Goal: Transaction & Acquisition: Purchase product/service

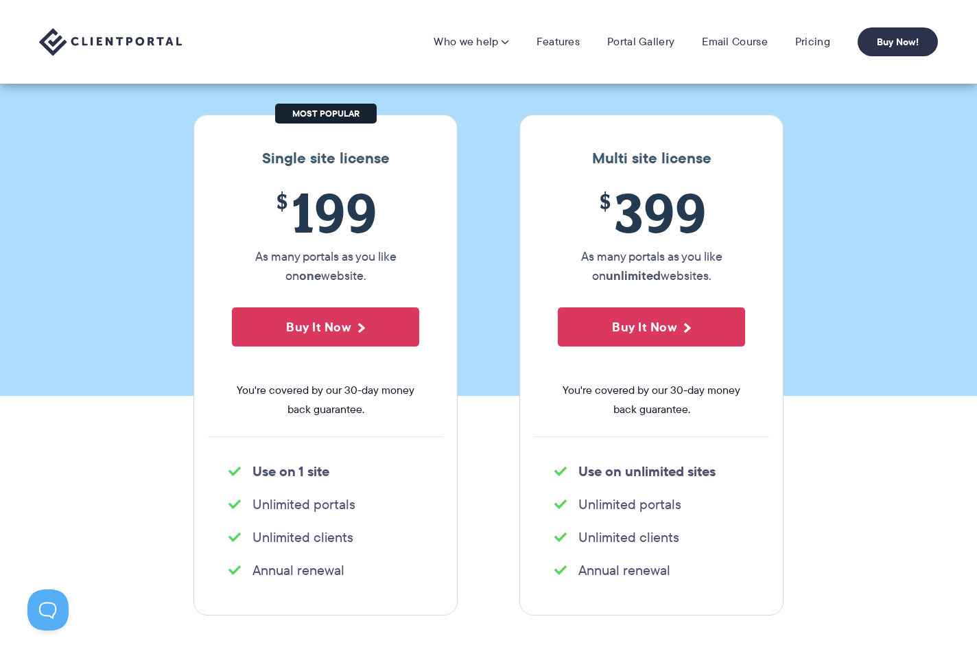
scroll to position [126, 0]
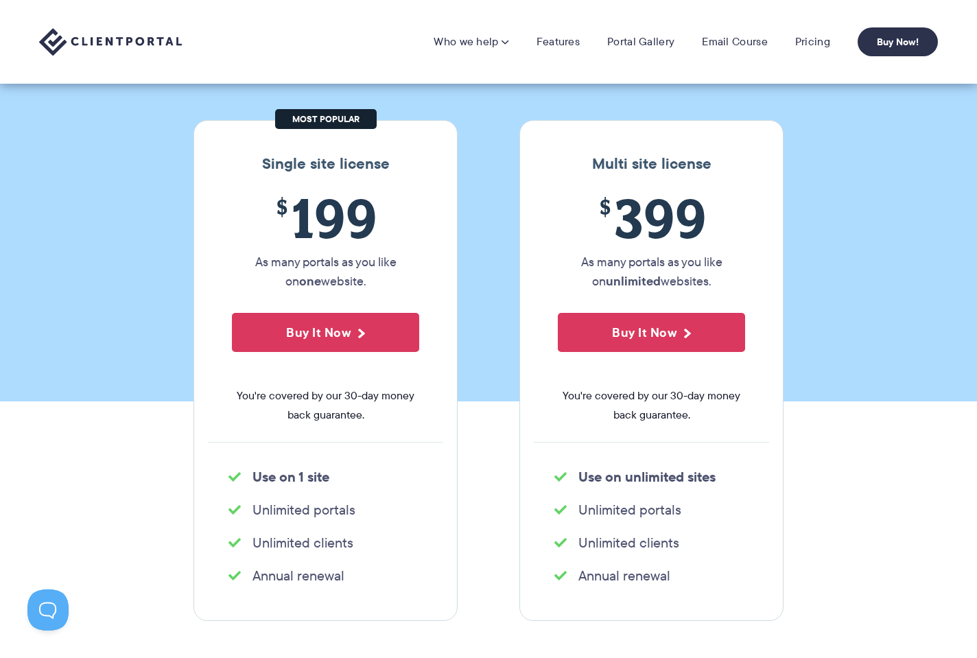
drag, startPoint x: 235, startPoint y: 140, endPoint x: 769, endPoint y: 603, distance: 706.5
click at [769, 603] on div "Single site license $ 199 As many portals as you like on one website. Buy It No…" at bounding box center [488, 370] width 611 height 501
copy div "Single site license $ 199 As many portals as you like on one website. Buy It No…"
click at [503, 125] on section "Our Super Simple Pricing Pricing shouldn't be complicated. Straightforward plan…" at bounding box center [488, 137] width 977 height 527
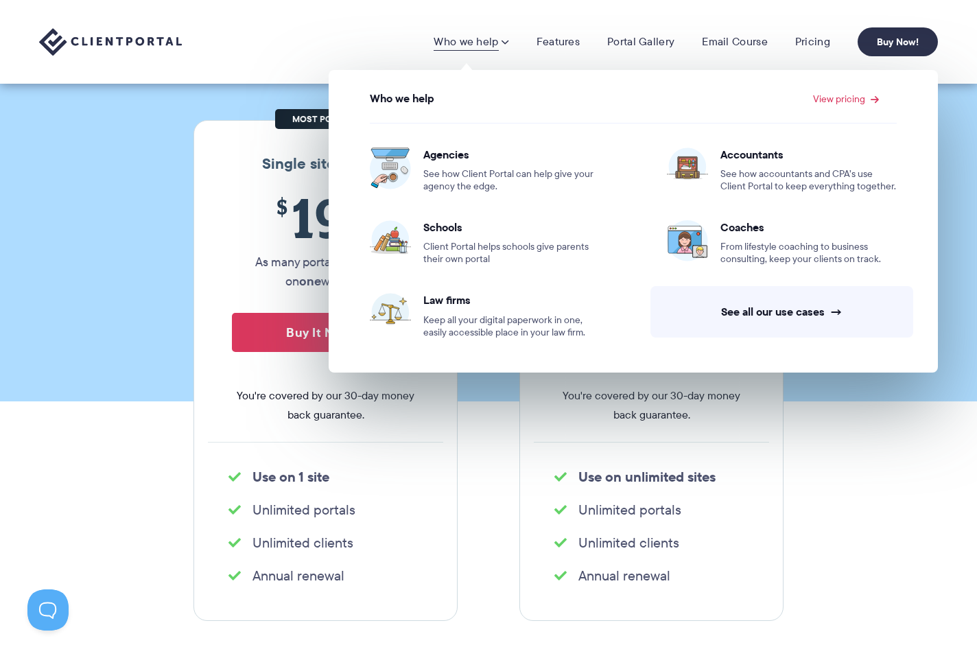
click at [163, 43] on img at bounding box center [110, 42] width 143 height 28
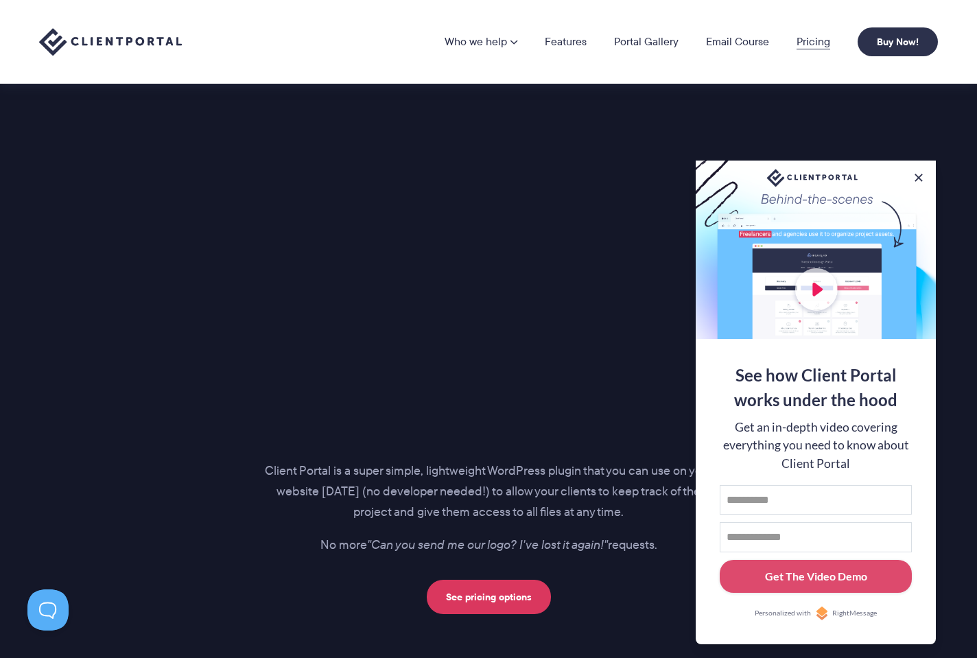
click at [811, 40] on link "Pricing" at bounding box center [814, 41] width 34 height 11
